Goal: Navigation & Orientation: Find specific page/section

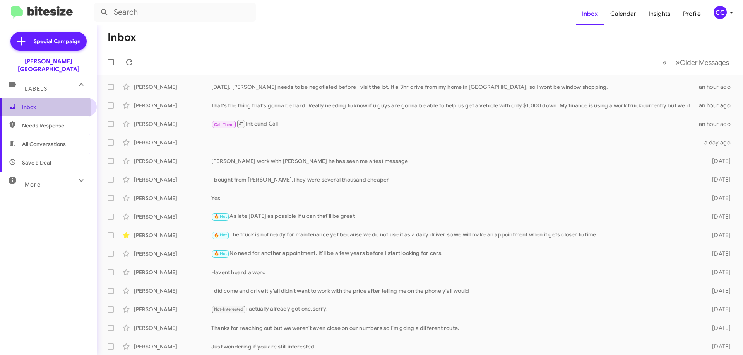
click at [33, 103] on span "Inbox" at bounding box center [55, 107] width 66 height 8
